Goal: Information Seeking & Learning: Check status

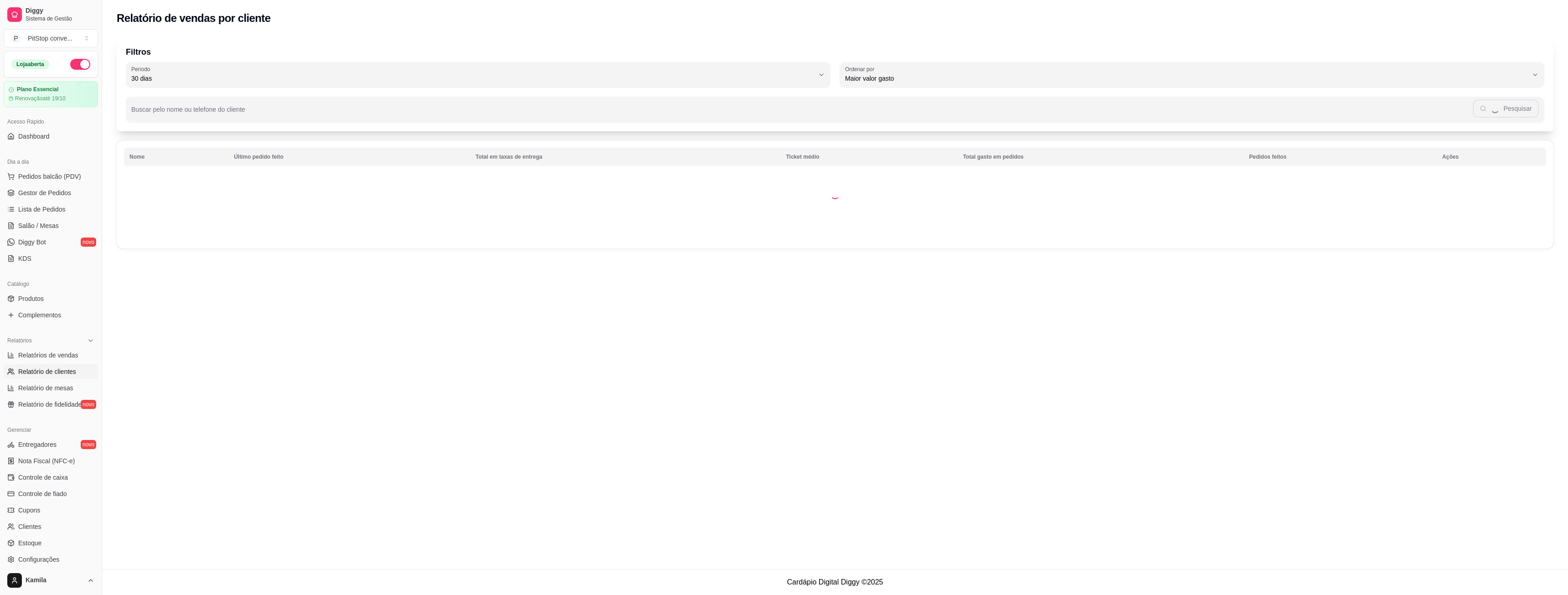
select select "30"
select select "HIGHEST_TOTAL_SPENT_WITH_ORDERS"
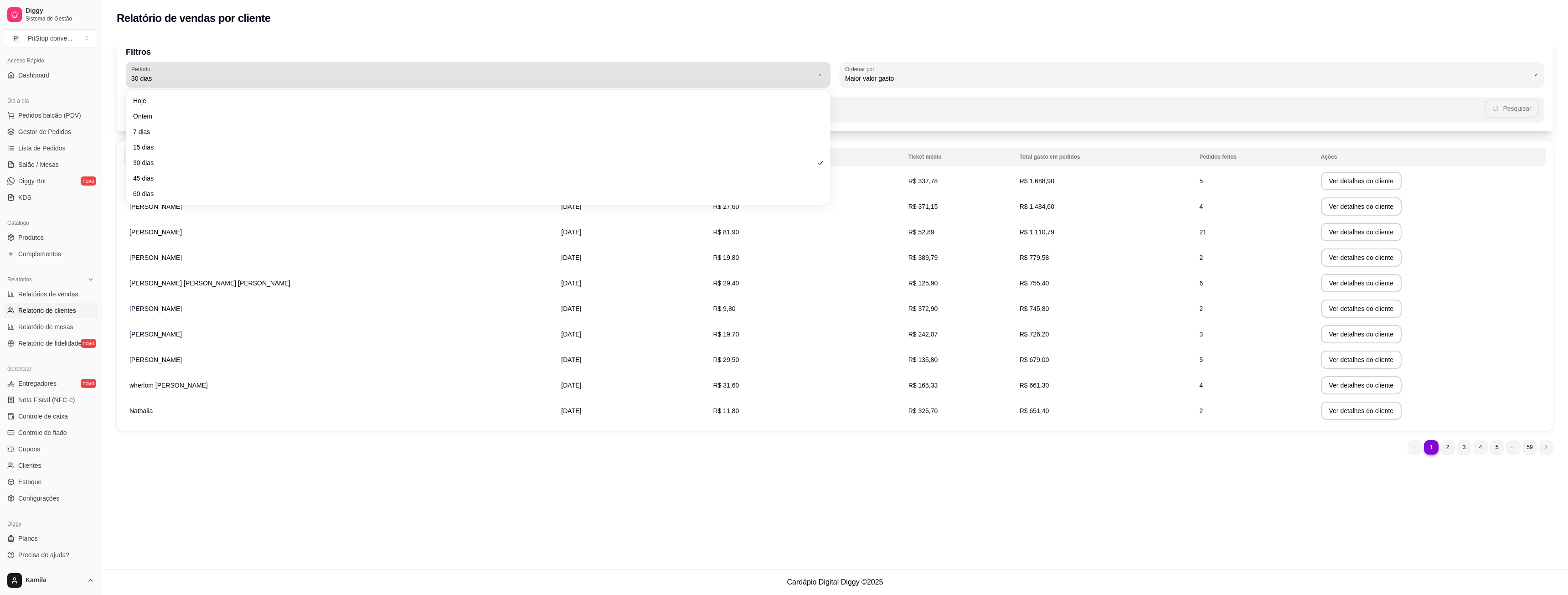
click at [573, 77] on span "30 dias" at bounding box center [473, 78] width 683 height 9
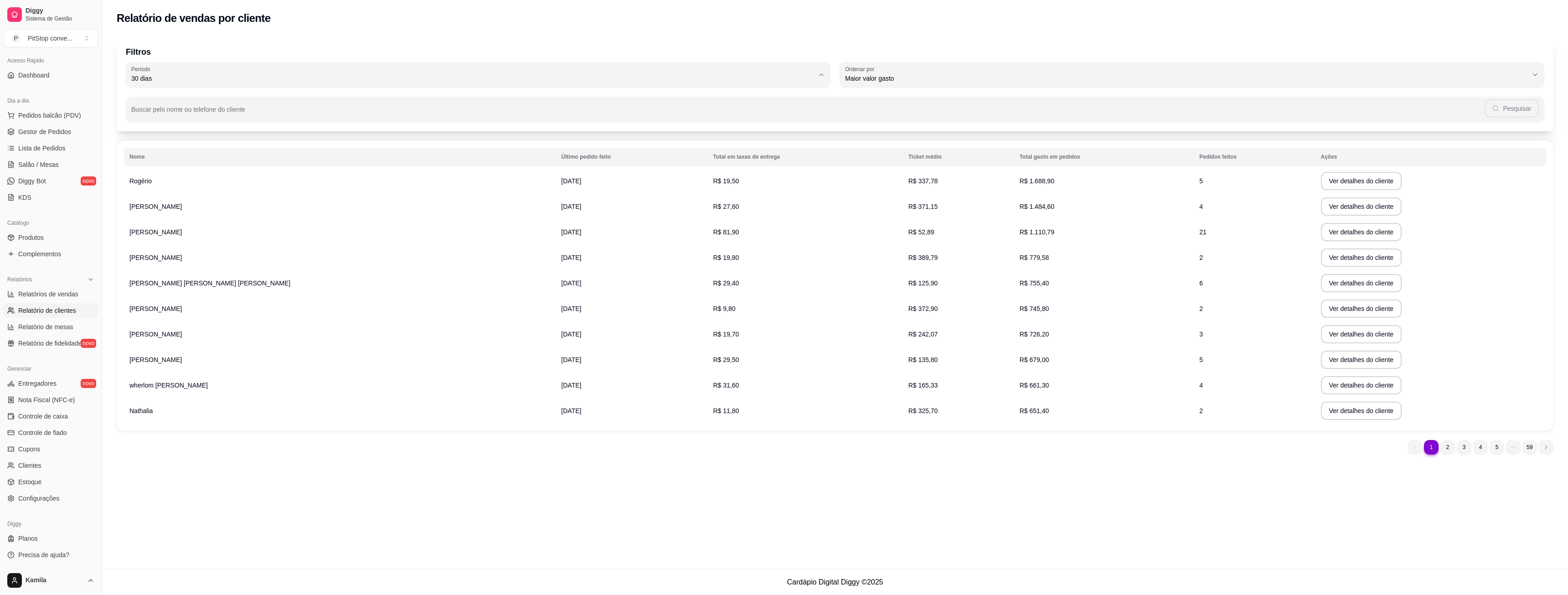
click at [267, 132] on span "7 dias" at bounding box center [473, 130] width 653 height 9
type input "7"
select select "7"
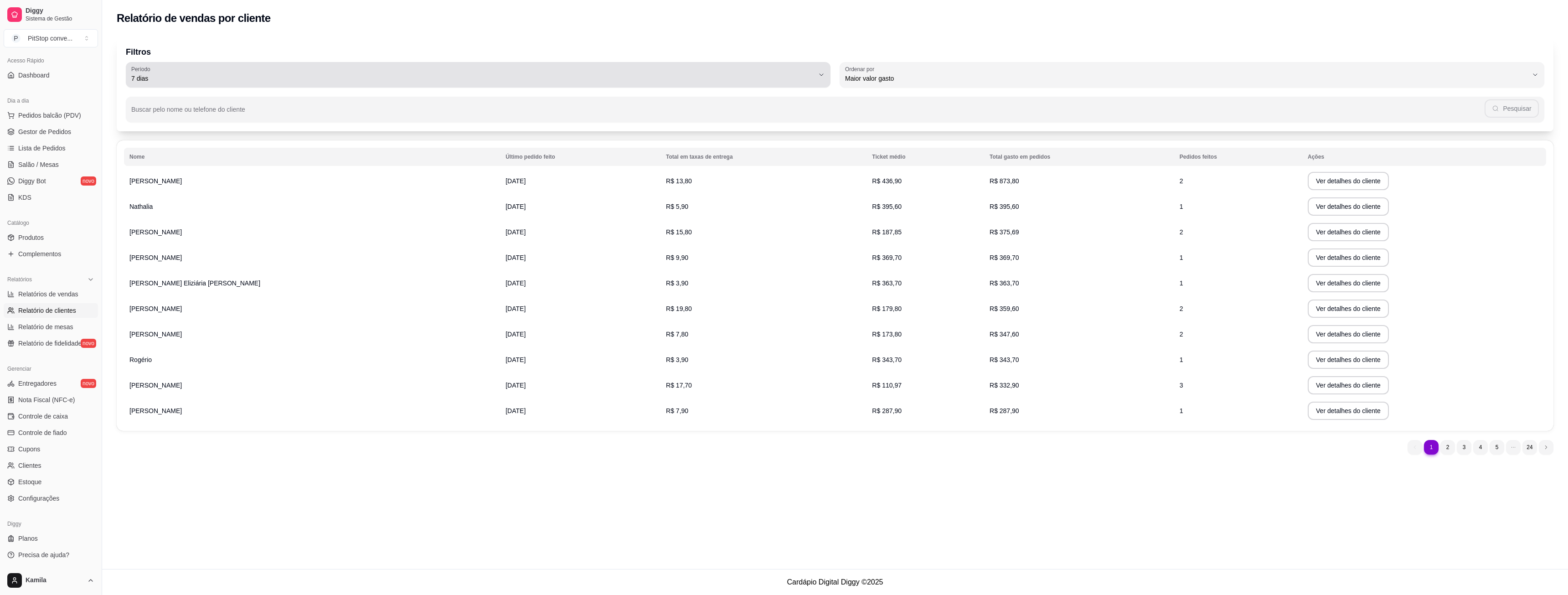
click at [216, 79] on span "7 dias" at bounding box center [473, 78] width 683 height 9
click at [160, 162] on span "30 dias" at bounding box center [473, 160] width 653 height 9
type input "30"
select select "30"
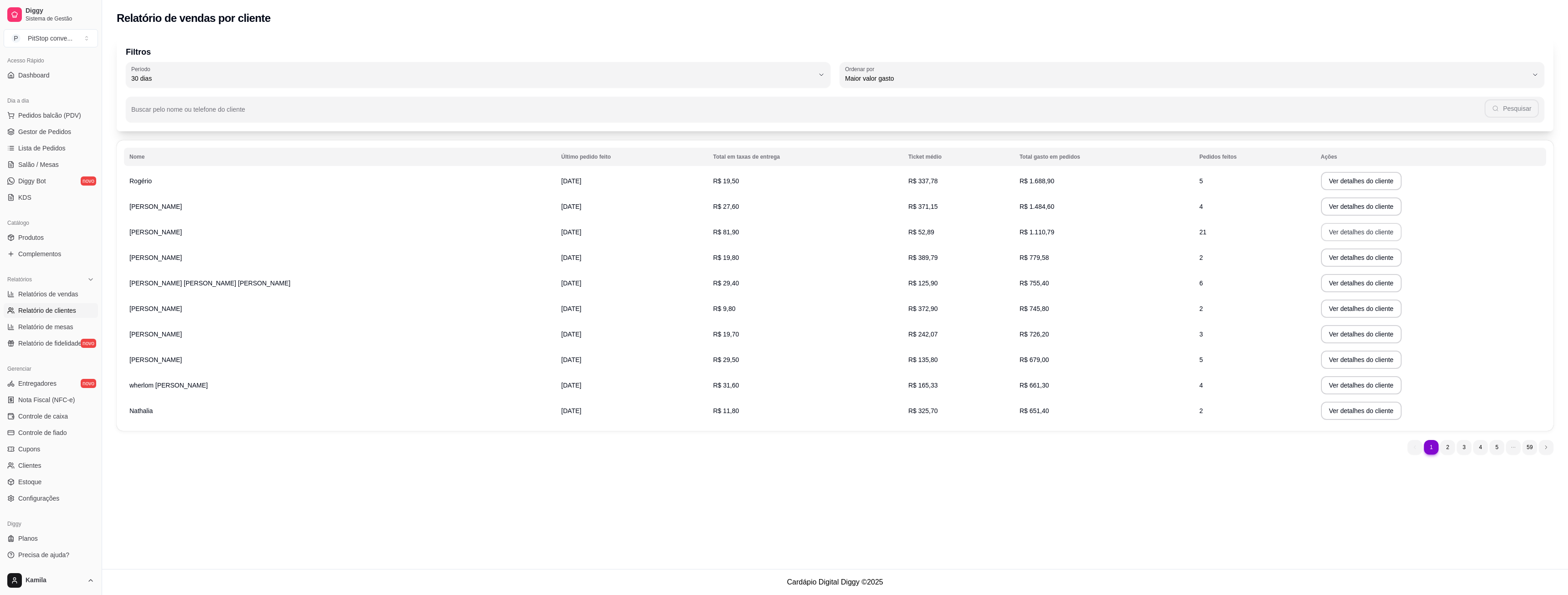
click at [1321, 227] on button "Ver detalhes do cliente" at bounding box center [1362, 232] width 81 height 19
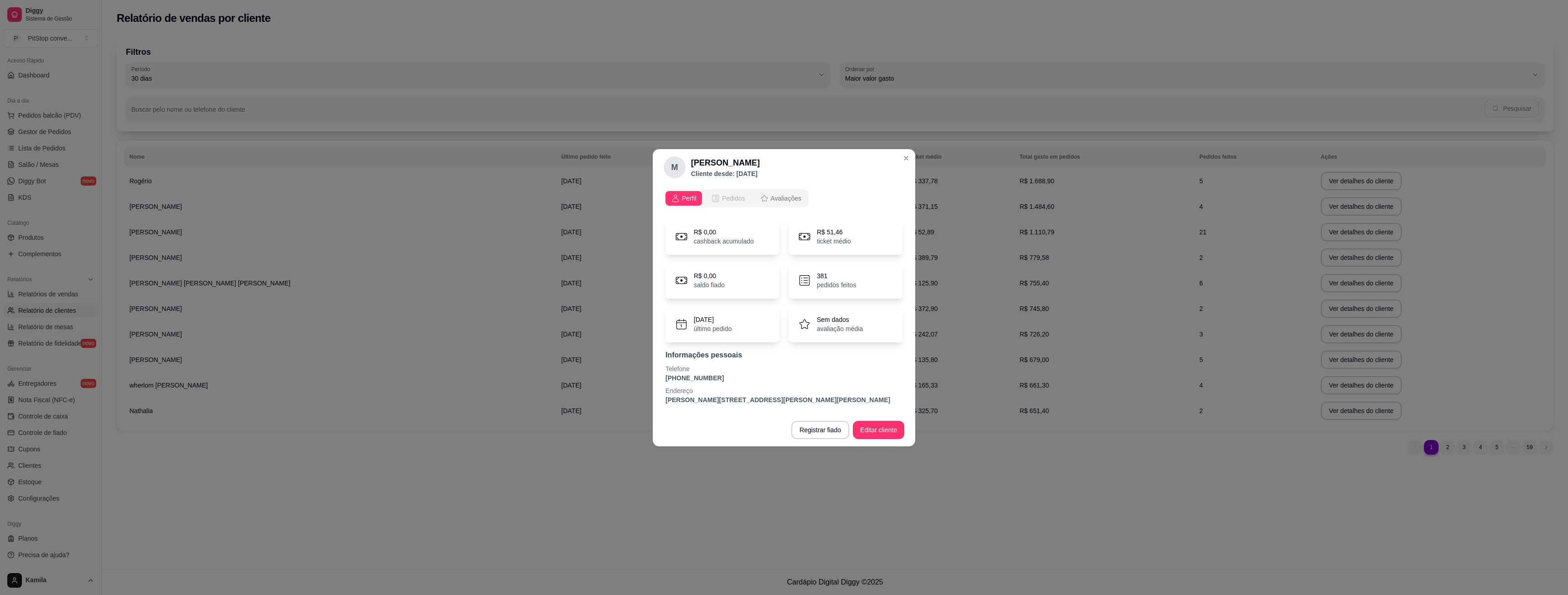
click at [728, 194] on span "Pedidos" at bounding box center [734, 198] width 23 height 9
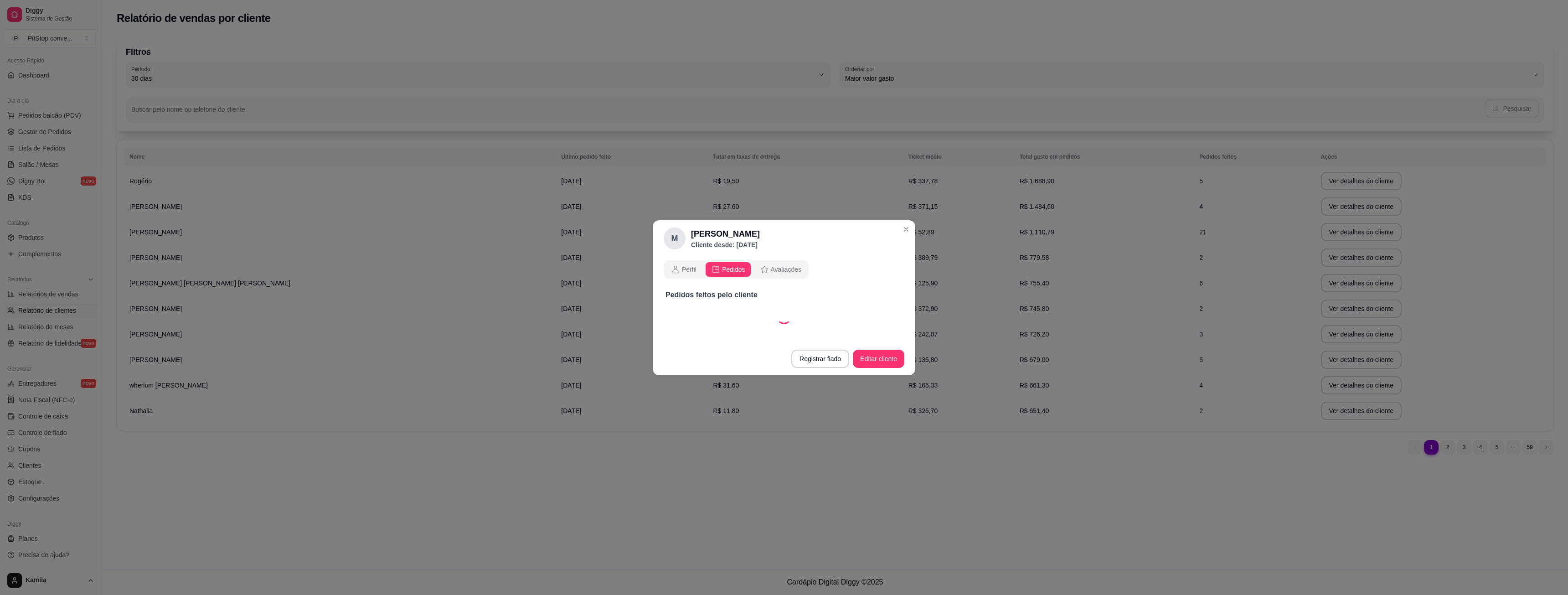
select select "30"
select select "ALL"
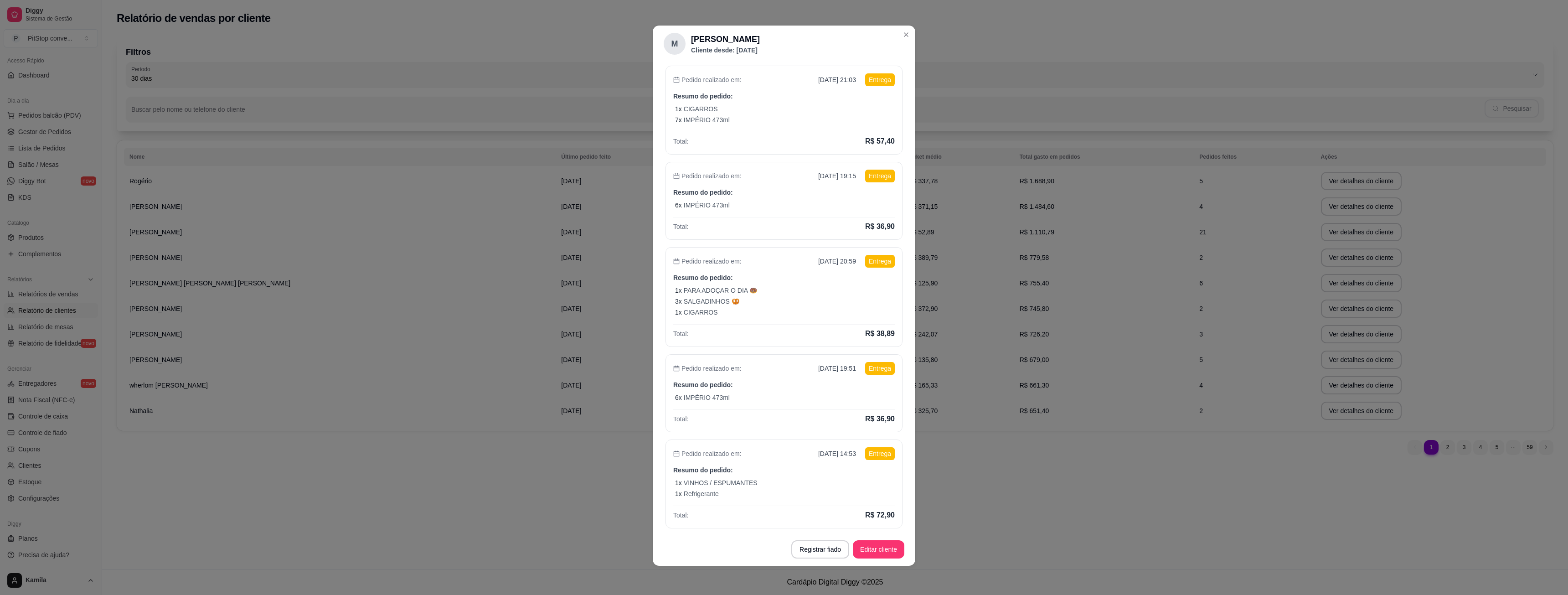
scroll to position [0, 0]
